Goal: Information Seeking & Learning: Learn about a topic

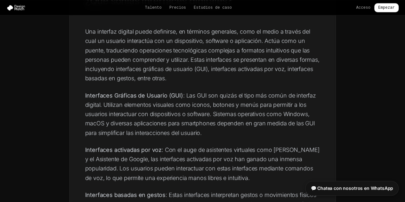
scroll to position [288, 0]
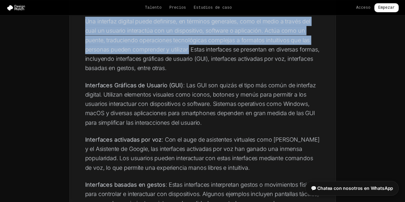
drag, startPoint x: 85, startPoint y: 20, endPoint x: 189, endPoint y: 50, distance: 107.4
click at [189, 50] on font "Una interfaz digital puede definirse, en términos generales, como el medio a tr…" at bounding box center [202, 44] width 234 height 53
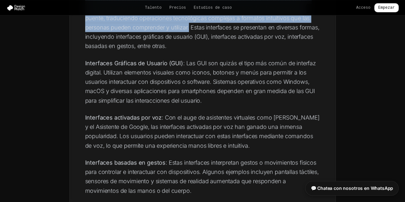
scroll to position [320, 0]
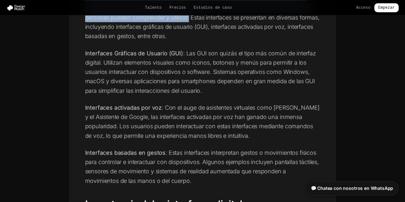
drag, startPoint x: 86, startPoint y: 53, endPoint x: 201, endPoint y: 87, distance: 119.3
click at [206, 89] on p "Interfaces Gráficas de Usuario (GUI) : Las GUI son quizás el tipo más común de …" at bounding box center [202, 72] width 235 height 47
drag, startPoint x: 85, startPoint y: 52, endPoint x: 205, endPoint y: 90, distance: 125.6
click at [205, 90] on p "Interfaces Gráficas de Usuario (GUI) : Las GUI son quizás el tipo más común de …" at bounding box center [202, 72] width 235 height 47
copy p "Interfaces Gráficas de Usuario (GUI) : Las GUI son quizás el tipo más común de …"
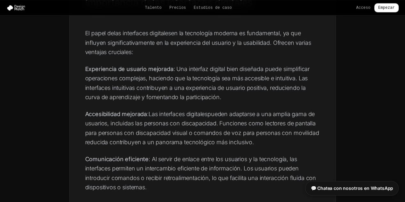
scroll to position [512, 0]
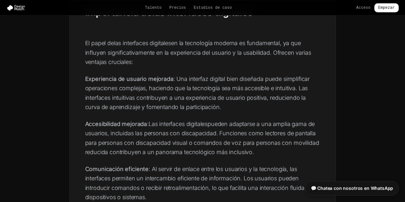
drag, startPoint x: 148, startPoint y: 88, endPoint x: 223, endPoint y: 109, distance: 78.4
click at [223, 109] on p "Experiencia de usuario mejorada : Una interfaz digital bien diseñada puede simp…" at bounding box center [202, 92] width 235 height 37
copy font "haciendo que la tecnología sea más accesible e intuitiva. Las interfaces intuit…"
